Goal: Complete application form

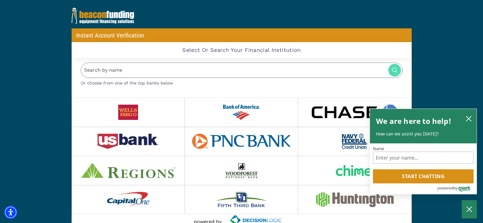
click at [144, 139] on img at bounding box center [129, 140] width 62 height 15
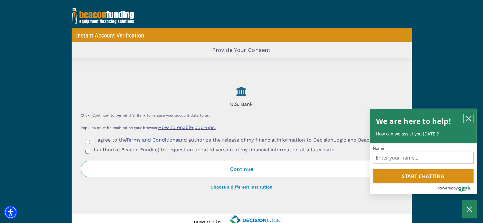
click at [470, 122] on button "close chatbox" at bounding box center [469, 118] width 10 height 9
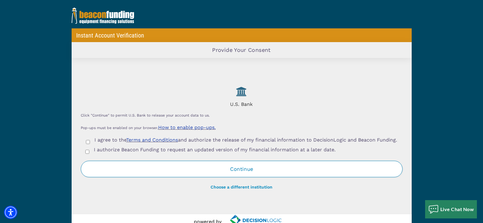
click at [87, 143] on input "I agree to the Terms and Conditions and authorize the release of my financial i…" at bounding box center [88, 142] width 4 height 4
checkbox input "true"
click at [87, 156] on div "I authorize Beacon Funding to request an updated version of my financial inform…" at bounding box center [242, 151] width 322 height 10
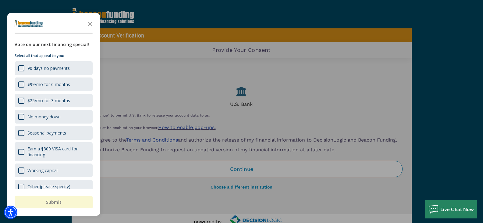
click at [91, 30] on div "Survey" at bounding box center [54, 30] width 78 height 21
click at [90, 25] on icon "Close the survey" at bounding box center [90, 23] width 12 height 12
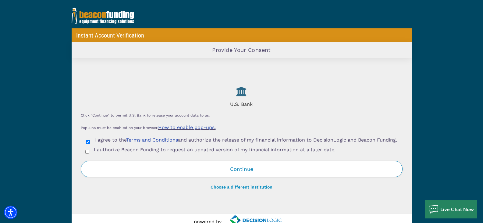
click at [88, 154] on input "I authorize Beacon Funding to request an updated version of my financial inform…" at bounding box center [87, 152] width 4 height 4
checkbox input "true"
click at [244, 172] on button "Continue" at bounding box center [242, 169] width 322 height 16
